Goal: Information Seeking & Learning: Understand process/instructions

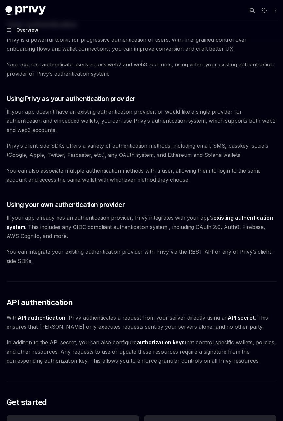
scroll to position [157, 0]
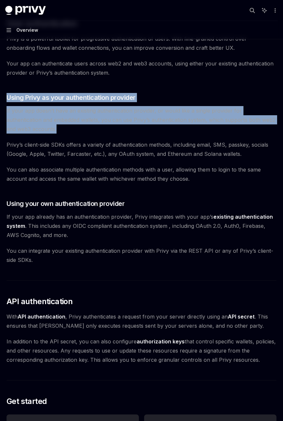
drag, startPoint x: 52, startPoint y: 117, endPoint x: -4, endPoint y: 79, distance: 68.0
click at [0, 79] on html "Privy Docs home page Search... Ctrl K Ask AI Demo Support Dashboard Dashboard S…" at bounding box center [141, 53] width 283 height 421
copy div "Using Privy as your authentication provider If your app doesn’t have an existin…"
click at [139, 106] on span "If your app doesn’t have an existing authentication provider, or would like a s…" at bounding box center [142, 119] width 270 height 27
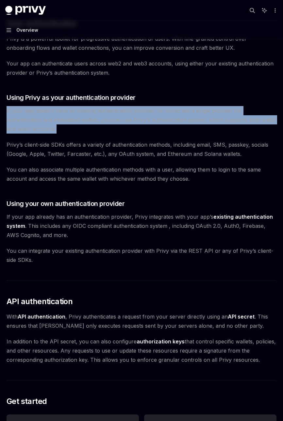
drag, startPoint x: 54, startPoint y: 119, endPoint x: 3, endPoint y: 97, distance: 55.1
click at [3, 97] on div "Overview Using Privy authentication Overview Login methods Authentication state…" at bounding box center [141, 232] width 283 height 778
drag, startPoint x: 3, startPoint y: 97, endPoint x: 98, endPoint y: 117, distance: 96.8
click at [98, 117] on span "If your app doesn’t have an existing authentication provider, or would like a s…" at bounding box center [142, 119] width 270 height 27
click at [151, 117] on span "If your app doesn’t have an existing authentication provider, or would like a s…" at bounding box center [142, 119] width 270 height 27
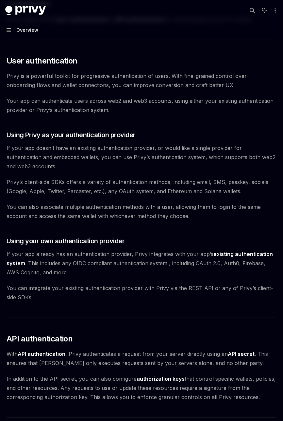
scroll to position [118, 0]
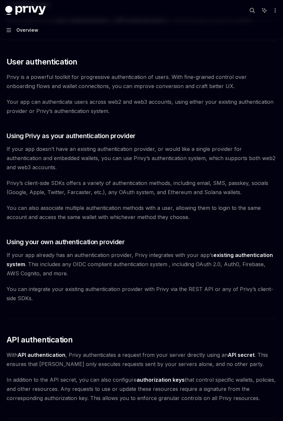
click at [176, 253] on span "If your app already has an authentication provider, Privy integrates with your …" at bounding box center [142, 263] width 270 height 27
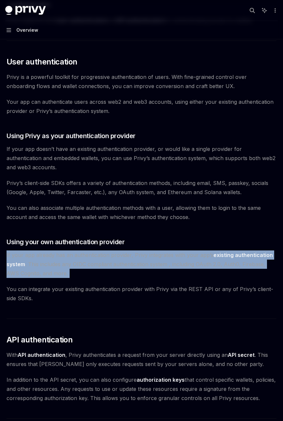
click at [176, 253] on span "If your app already has an authentication provider, Privy integrates with your …" at bounding box center [142, 263] width 270 height 27
drag, startPoint x: 176, startPoint y: 253, endPoint x: 205, endPoint y: 258, distance: 29.3
click at [205, 258] on span "If your app already has an authentication provider, Privy integrates with your …" at bounding box center [142, 263] width 270 height 27
click at [181, 253] on span "If your app already has an authentication provider, Privy integrates with your …" at bounding box center [142, 263] width 270 height 27
click at [167, 255] on span "If your app already has an authentication provider, Privy integrates with your …" at bounding box center [142, 263] width 270 height 27
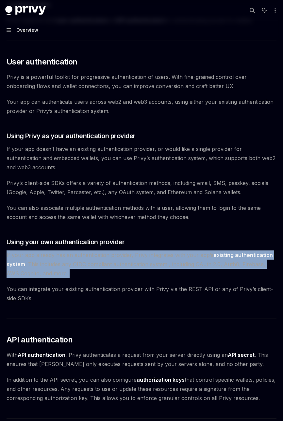
click at [85, 251] on span "If your app already has an authentication provider, Privy integrates with your …" at bounding box center [142, 263] width 270 height 27
drag, startPoint x: 93, startPoint y: 263, endPoint x: 21, endPoint y: 249, distance: 73.2
click at [21, 250] on span "If your app already has an authentication provider, Privy integrates with your …" at bounding box center [142, 263] width 270 height 27
click at [162, 240] on div "Privy’s wallet system supports granular controls on who can access wallets and …" at bounding box center [142, 259] width 270 height 605
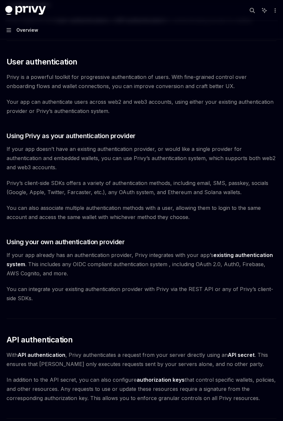
click at [225, 251] on link "existing authentication system" at bounding box center [140, 259] width 267 height 16
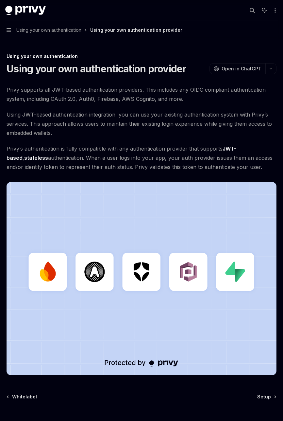
click at [69, 89] on span "Privy supports all JWT-based authentication providers. This includes any OIDC c…" at bounding box center [142, 94] width 270 height 18
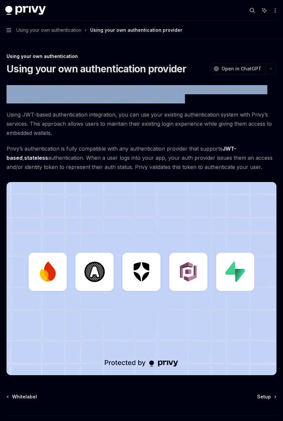
click at [69, 89] on span "Privy supports all JWT-based authentication providers. This includes any OIDC c…" at bounding box center [142, 94] width 270 height 18
drag, startPoint x: 69, startPoint y: 89, endPoint x: 142, endPoint y: 91, distance: 73.6
click at [142, 91] on span "Privy supports all JWT-based authentication providers. This includes any OIDC c…" at bounding box center [142, 94] width 270 height 18
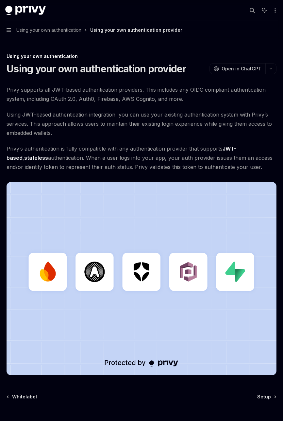
click at [57, 112] on span "Using JWT-based authentication integration, you can use your existing authentic…" at bounding box center [142, 123] width 270 height 27
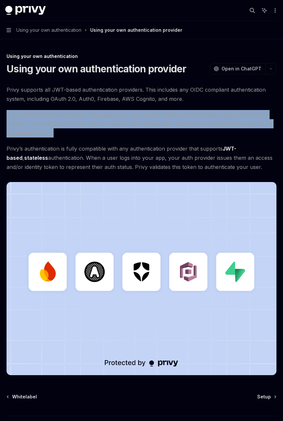
click at [57, 112] on span "Using JWT-based authentication integration, you can use your existing authentic…" at bounding box center [142, 123] width 270 height 27
drag, startPoint x: 57, startPoint y: 112, endPoint x: 113, endPoint y: 132, distance: 59.5
click at [113, 132] on span "Using JWT-based authentication integration, you can use your existing authentic…" at bounding box center [142, 123] width 270 height 27
click at [101, 110] on div "Privy supports all JWT-based authentication providers. This includes any OIDC c…" at bounding box center [142, 230] width 270 height 290
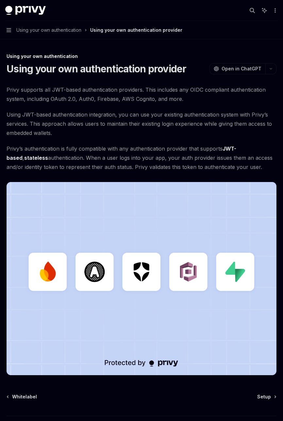
type textarea "*"
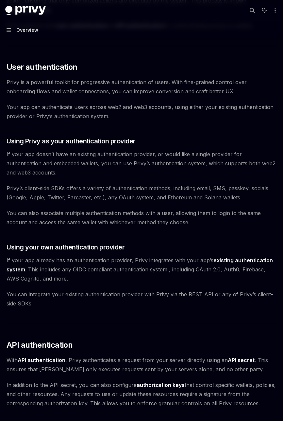
scroll to position [116, 0]
